Goal: Information Seeking & Learning: Learn about a topic

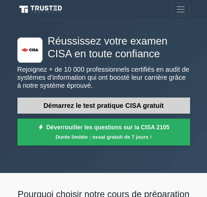
drag, startPoint x: 0, startPoint y: 0, endPoint x: 153, endPoint y: 106, distance: 185.8
click at [153, 106] on link "Démarrez le test pratique CISA gratuit" at bounding box center [103, 106] width 173 height 16
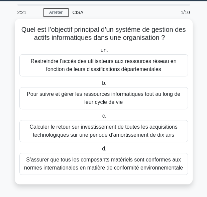
scroll to position [17, 0]
click at [105, 98] on div "Pour suivre et gérer les ressources informatiques tout au long de leur cycle de…" at bounding box center [103, 98] width 169 height 22
click at [101, 85] on input "b. Pour suivre et gérer les ressources informatiques tout au long de leur cycle…" at bounding box center [101, 83] width 0 height 4
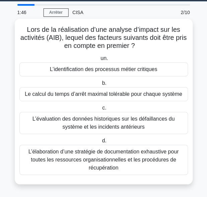
click at [137, 120] on div "L’évaluation des données historiques sur les défaillances du système et les inc…" at bounding box center [103, 123] width 169 height 22
click at [101, 110] on input "c. L’évaluation des données historiques sur les défaillances du système et les …" at bounding box center [101, 108] width 0 height 4
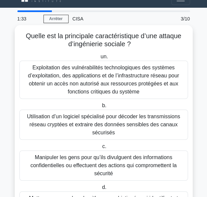
scroll to position [16, 0]
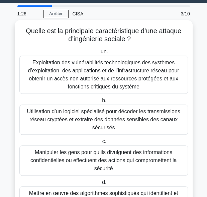
click at [145, 167] on div "Manipuler les gens pour qu’ils divulguent des informations confidentielles ou e…" at bounding box center [103, 160] width 169 height 30
click at [101, 144] on input "c. Manipuler les gens pour qu’ils divulguent des informations confidentielles o…" at bounding box center [101, 141] width 0 height 4
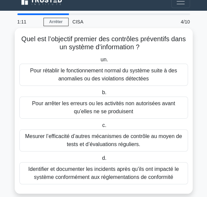
scroll to position [17, 0]
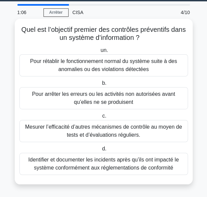
click at [81, 98] on div "Pour arrêter les erreurs ou les activités non autorisées avant qu’elles ne se p…" at bounding box center [103, 98] width 169 height 22
click at [101, 85] on input "b. Pour arrêter les erreurs ou les activités non autorisées avant qu’elles ne s…" at bounding box center [101, 83] width 0 height 4
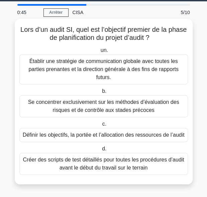
click at [163, 133] on div "Définir les objectifs, la portée et l’allocation des ressources de l’audit" at bounding box center [103, 135] width 169 height 14
click at [101, 126] on input "c. Définir les objectifs, la portée et l’allocation des ressources de l’audit" at bounding box center [101, 124] width 0 height 4
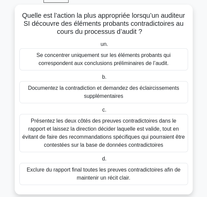
scroll to position [42, 0]
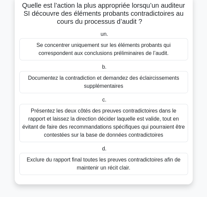
click at [122, 113] on div "Présentez les deux côtés des preuves contradictoires dans le rapport et laissez…" at bounding box center [103, 123] width 169 height 38
click at [101, 102] on input "c. Présentez les deux côtés des preuves contradictoires dans le rapport et lais…" at bounding box center [101, 100] width 0 height 4
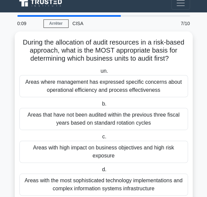
scroll to position [0, 0]
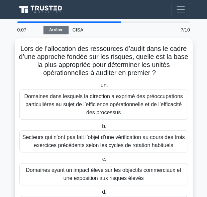
click at [59, 28] on link "Arrêter" at bounding box center [56, 30] width 25 height 8
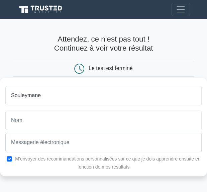
type input "Souleymane"
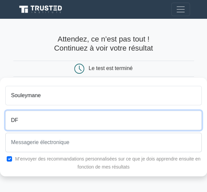
type input "D"
type input "Fofana"
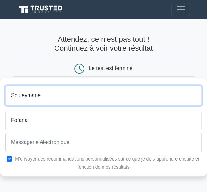
click at [70, 88] on input "Souleymane" at bounding box center [103, 95] width 197 height 19
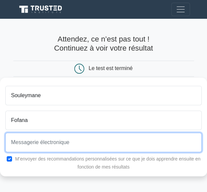
click at [67, 145] on input "email" at bounding box center [103, 142] width 197 height 19
type input "[EMAIL_ADDRESS][DOMAIN_NAME]"
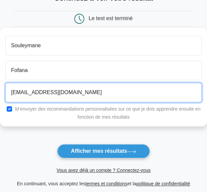
scroll to position [50, 0]
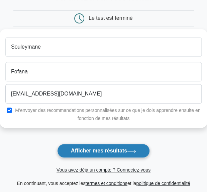
click at [111, 149] on font "Afficher mes résultats" at bounding box center [99, 151] width 56 height 6
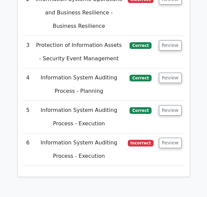
scroll to position [1184, 0]
